Goal: Find specific page/section: Find specific page/section

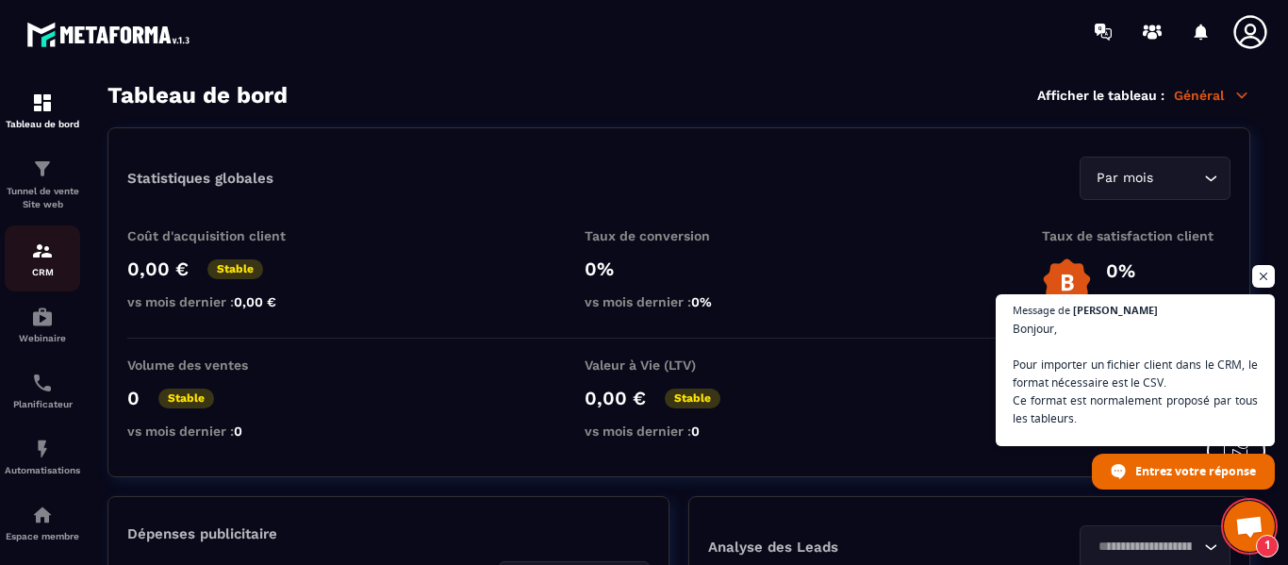
click at [45, 235] on link "CRM" at bounding box center [42, 258] width 75 height 66
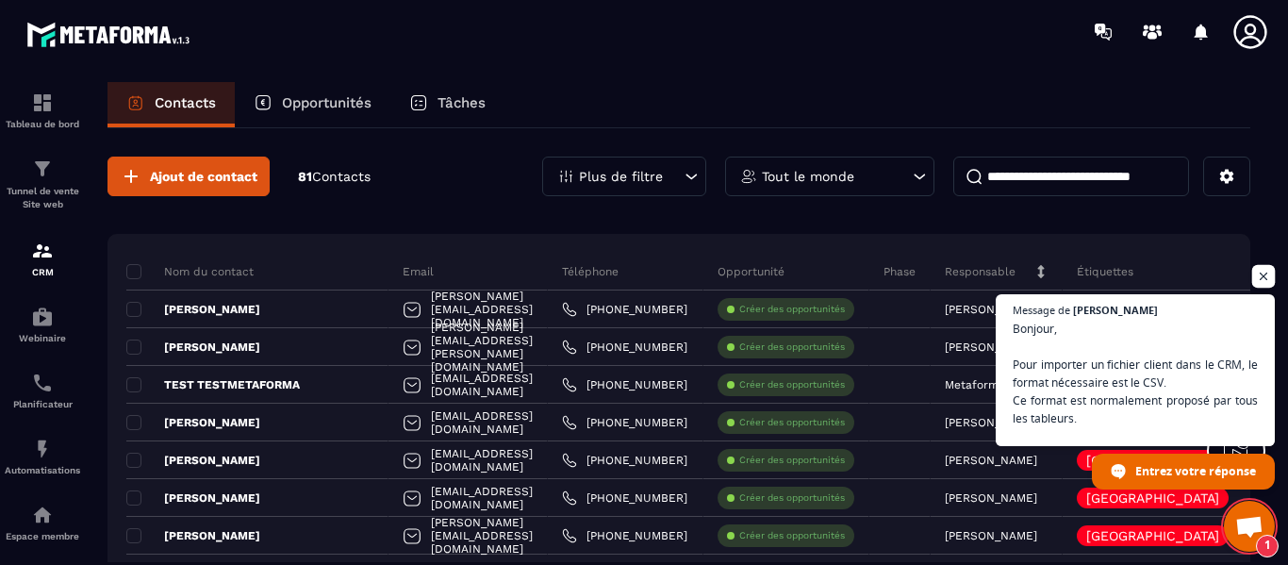
click at [1266, 276] on span "Ouvrir le chat" at bounding box center [1265, 277] width 24 height 24
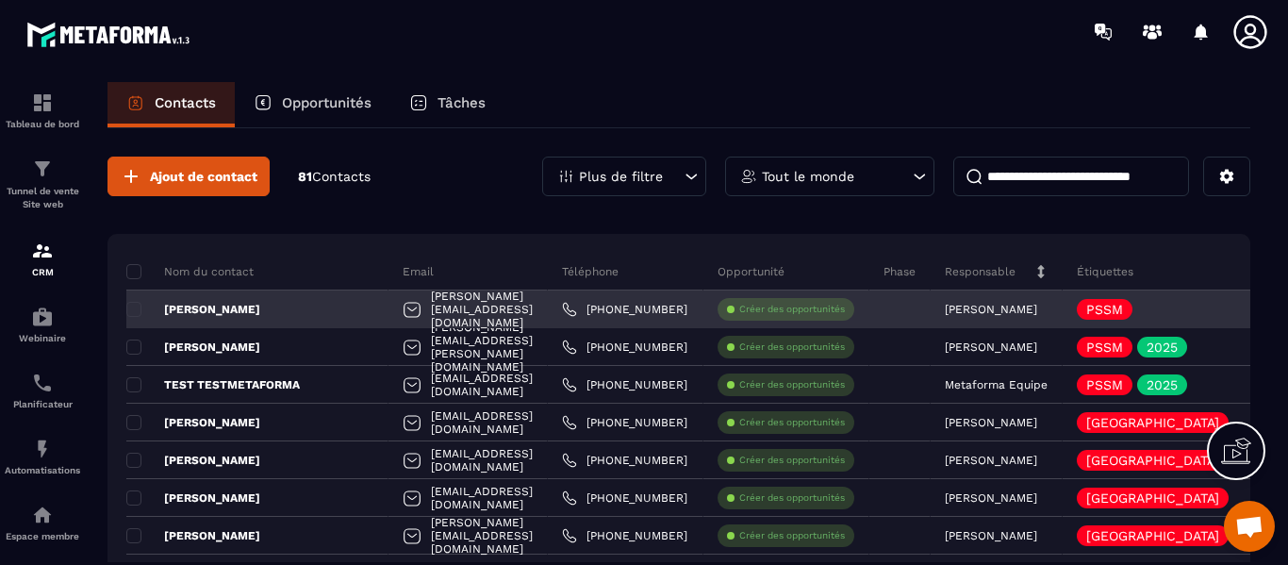
click at [931, 307] on div at bounding box center [900, 310] width 61 height 38
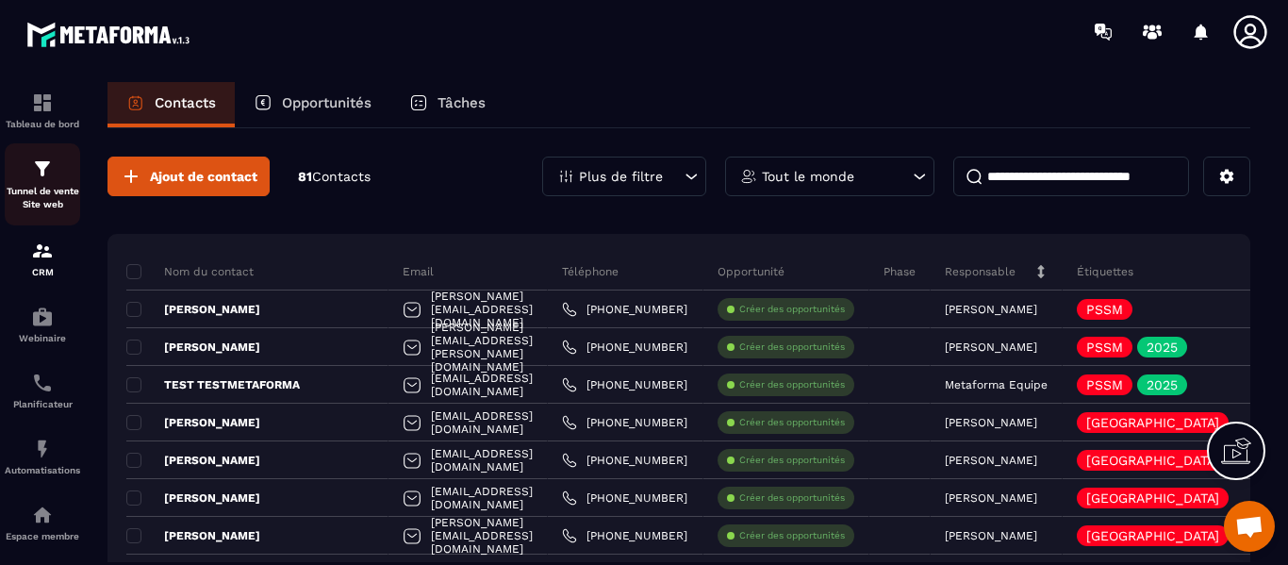
click at [52, 173] on img at bounding box center [42, 169] width 23 height 23
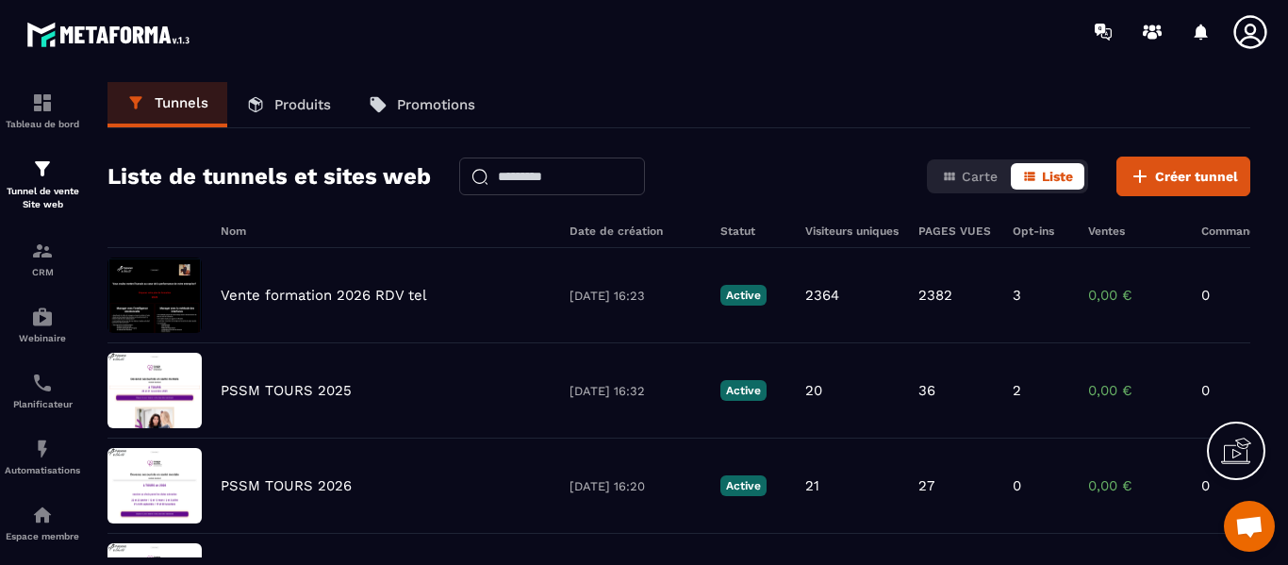
click at [843, 123] on div "Tunnels Produits Promotions" at bounding box center [679, 105] width 1143 height 46
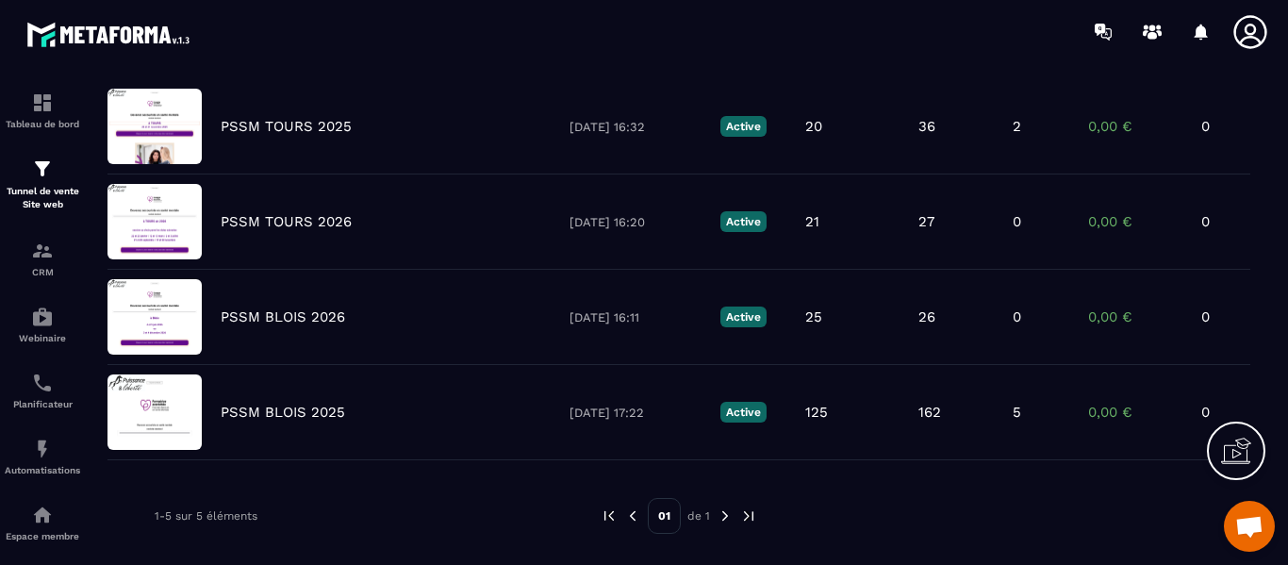
scroll to position [302, 0]
